Goal: Task Accomplishment & Management: Complete application form

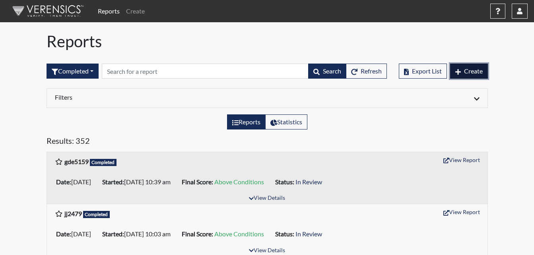
click at [478, 73] on span "Create" at bounding box center [473, 71] width 19 height 8
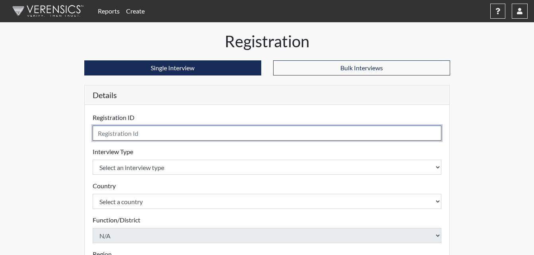
click at [151, 133] on input "text" at bounding box center [267, 133] width 349 height 15
type input "cbs2809"
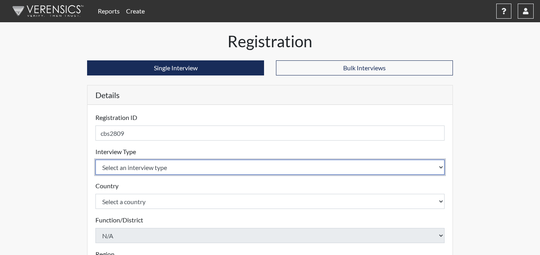
click at [437, 166] on body "Reports Create Help Center × Verensics Best Practices How to successfully use t…" at bounding box center [270, 127] width 540 height 255
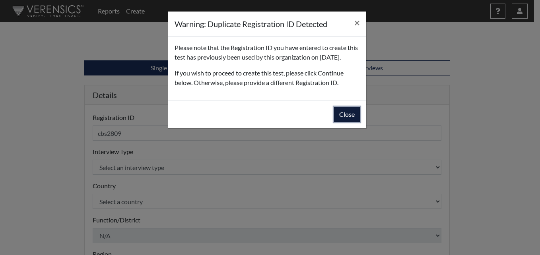
click at [342, 122] on button "Close" at bounding box center [347, 114] width 26 height 15
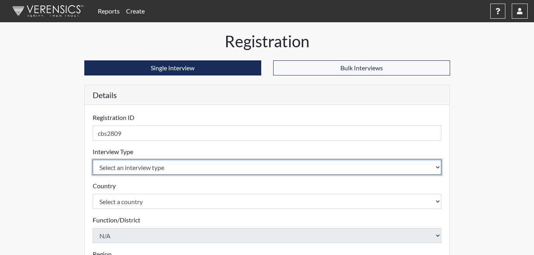
click at [438, 168] on select "Select an interview type Corrections Pre-Employment" at bounding box center [267, 167] width 349 height 15
select select "ff733e93-e1bf-11ea-9c9f-0eff0cf7eb8f"
click at [93, 160] on select "Select an interview type Corrections Pre-Employment" at bounding box center [267, 167] width 349 height 15
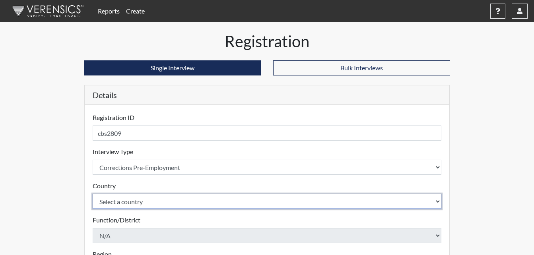
click at [440, 202] on select "Select a country [GEOGRAPHIC_DATA] [GEOGRAPHIC_DATA]" at bounding box center [267, 201] width 349 height 15
select select "united-states-of-[GEOGRAPHIC_DATA]"
click at [93, 194] on select "Select a country [GEOGRAPHIC_DATA] [GEOGRAPHIC_DATA]" at bounding box center [267, 201] width 349 height 15
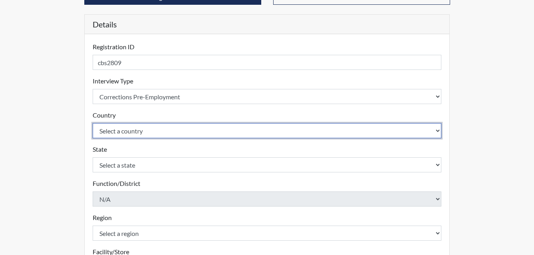
scroll to position [80, 0]
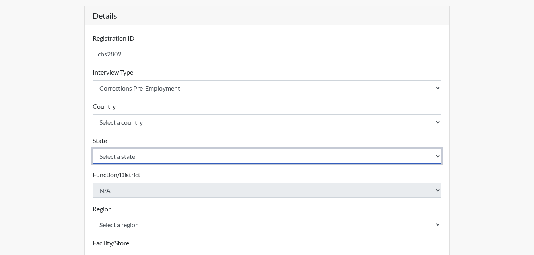
click at [435, 155] on select "Select a state [US_STATE] [US_STATE] [US_STATE] [US_STATE] [US_STATE] [US_STATE…" at bounding box center [267, 156] width 349 height 15
select select "GA"
click at [93, 149] on select "Select a state [US_STATE] [US_STATE] [US_STATE] [US_STATE] [US_STATE] [US_STATE…" at bounding box center [267, 156] width 349 height 15
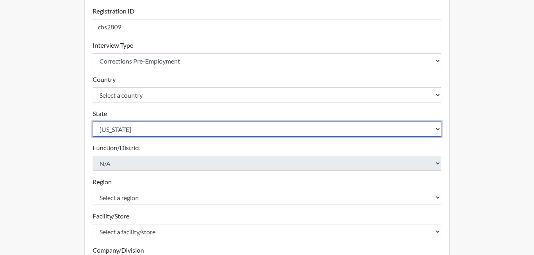
scroll to position [119, 0]
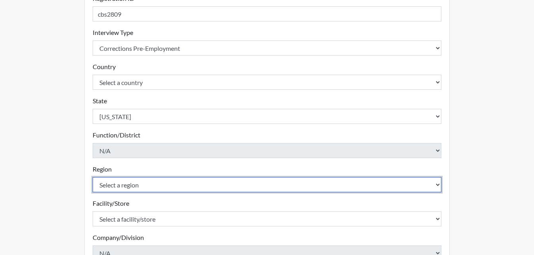
click at [435, 186] on select "Select a region [GEOGRAPHIC_DATA]" at bounding box center [267, 184] width 349 height 15
select select "51976826-f18e-4b67-8d3b-b0a0fa2f97ff"
click at [93, 177] on select "Select a region [GEOGRAPHIC_DATA]" at bounding box center [267, 184] width 349 height 15
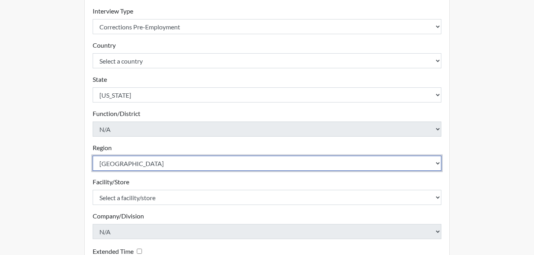
scroll to position [159, 0]
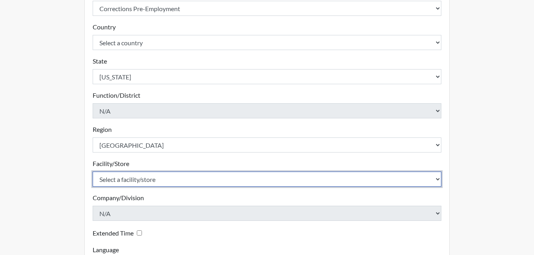
click at [432, 179] on select "Select a facility/store [PERSON_NAME] PDC Pulaski SP" at bounding box center [267, 179] width 349 height 15
drag, startPoint x: 435, startPoint y: 178, endPoint x: 400, endPoint y: 180, distance: 34.7
click at [435, 178] on select "Select a facility/store [PERSON_NAME] PDC Pulaski SP" at bounding box center [267, 179] width 349 height 15
select select "07d467a1-a762-4c04-a0fd-01b52b78d04c"
click at [93, 172] on select "Select a facility/store [PERSON_NAME] PDC Pulaski SP" at bounding box center [267, 179] width 349 height 15
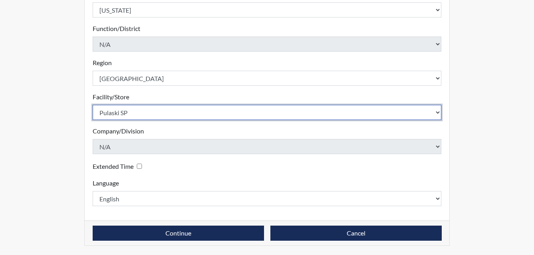
scroll to position [226, 0]
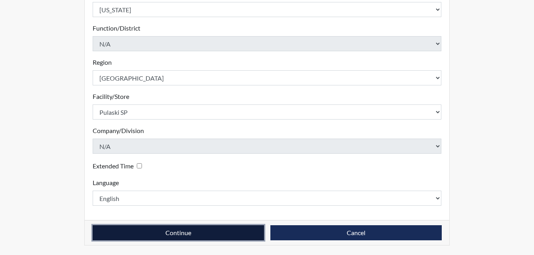
click at [217, 231] on button "Continue" at bounding box center [178, 232] width 171 height 15
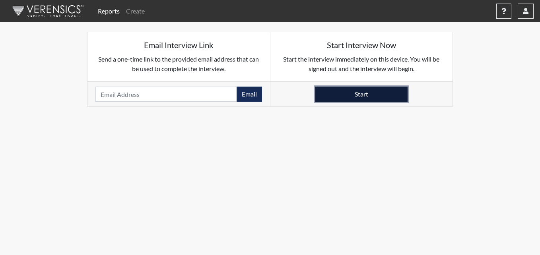
click at [353, 94] on button "Start" at bounding box center [361, 94] width 92 height 15
